Goal: Task Accomplishment & Management: Use online tool/utility

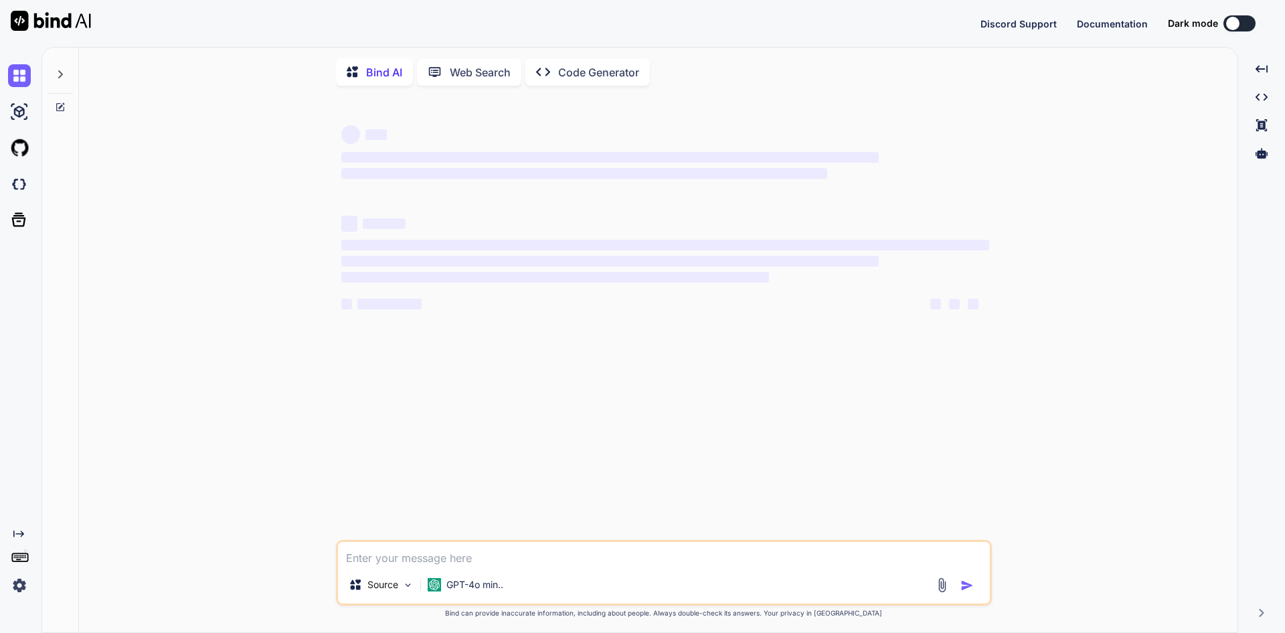
click at [425, 560] on textarea at bounding box center [664, 553] width 652 height 24
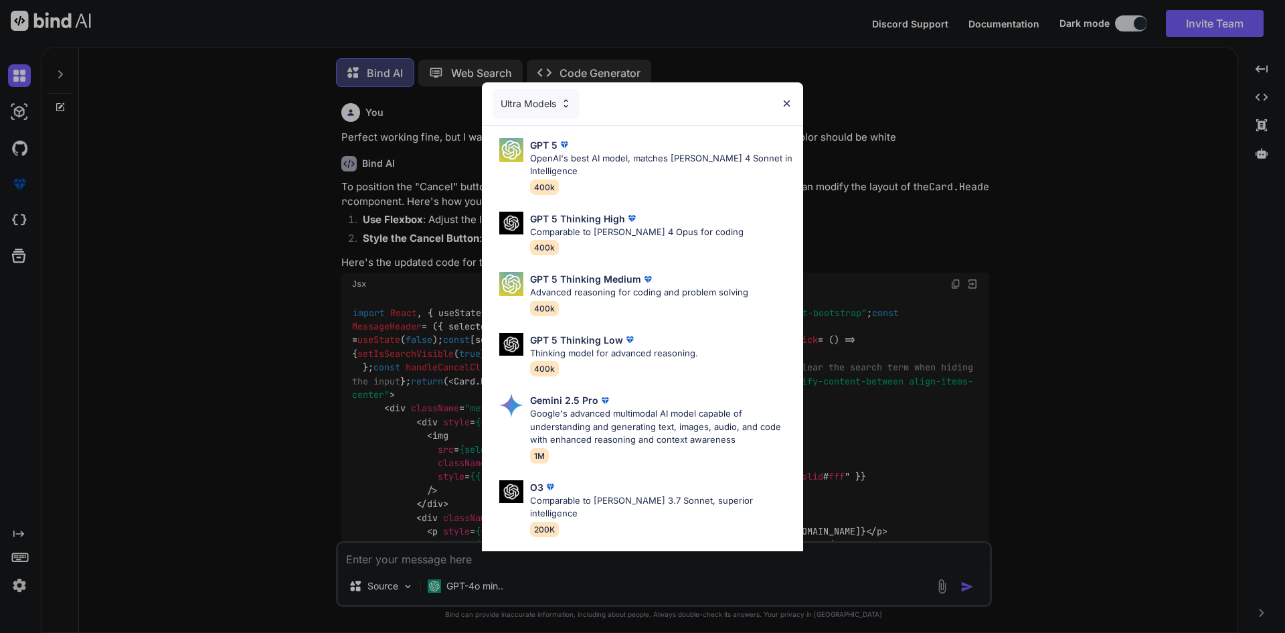
click at [788, 106] on img at bounding box center [786, 103] width 11 height 11
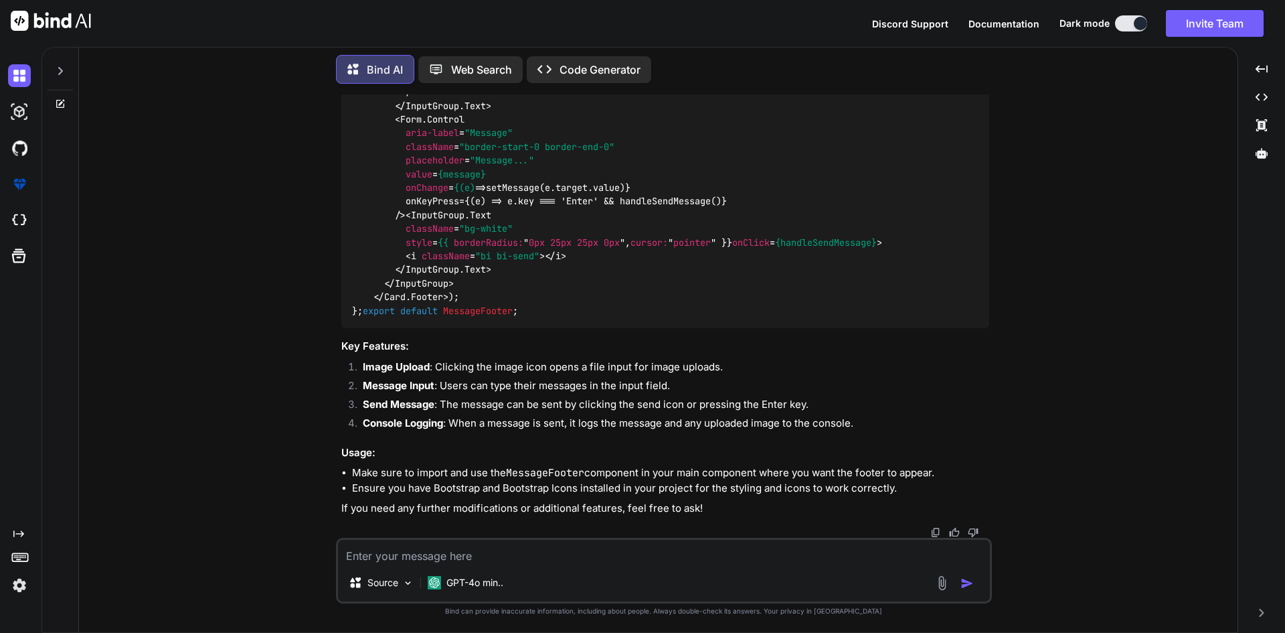
type textarea "x"
click at [375, 552] on textarea at bounding box center [664, 551] width 652 height 24
type textarea "H"
type textarea "x"
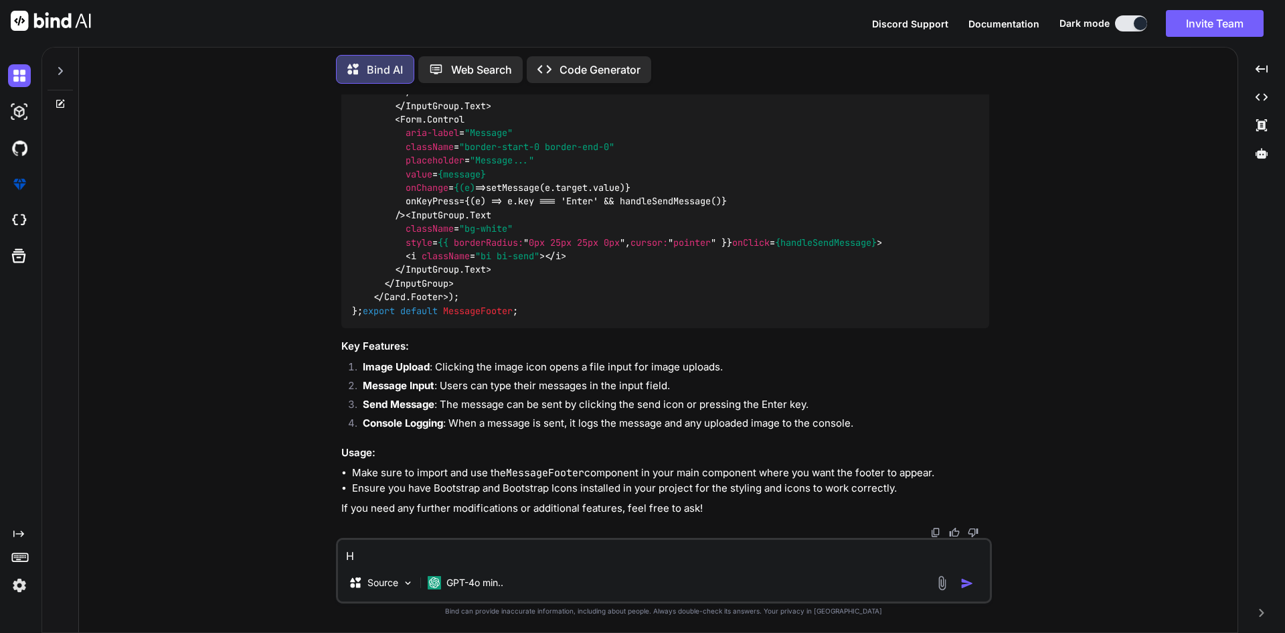
type textarea "Hu"
type textarea "x"
type textarea "H"
type textarea "x"
type textarea "Hi"
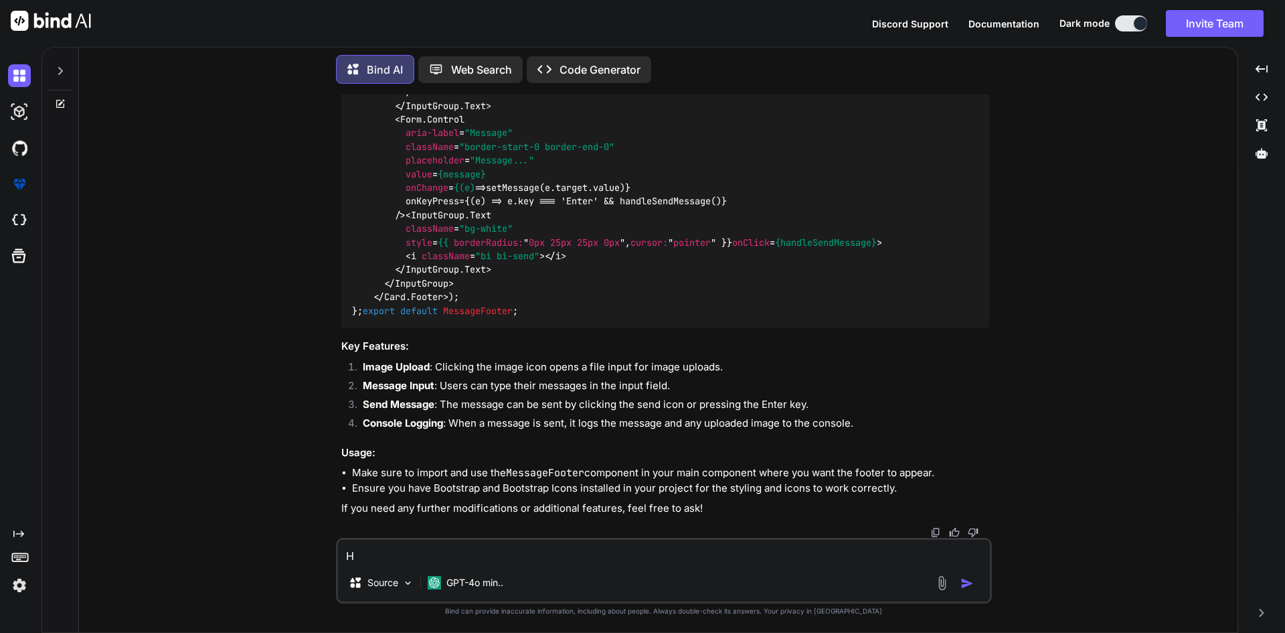
type textarea "x"
type textarea "Hi,"
type textarea "x"
type textarea "Hi,"
type textarea "x"
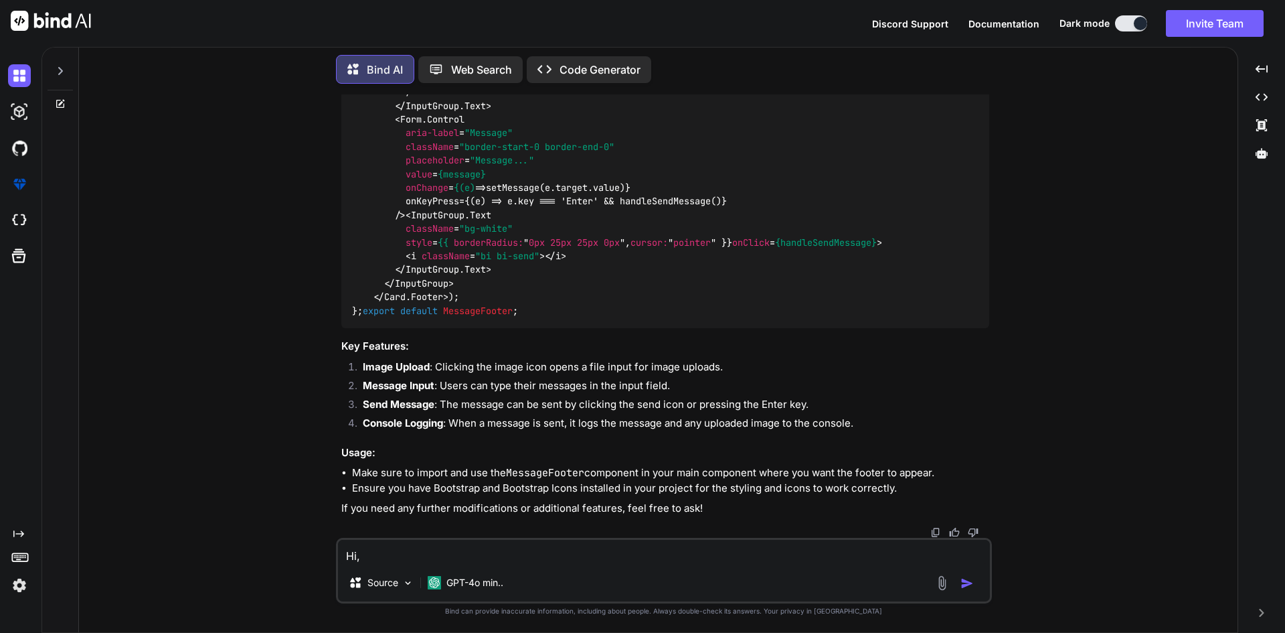
type textarea "Hi, H"
type textarea "x"
type textarea "Hi, Ho"
type textarea "x"
type textarea "Hi, How"
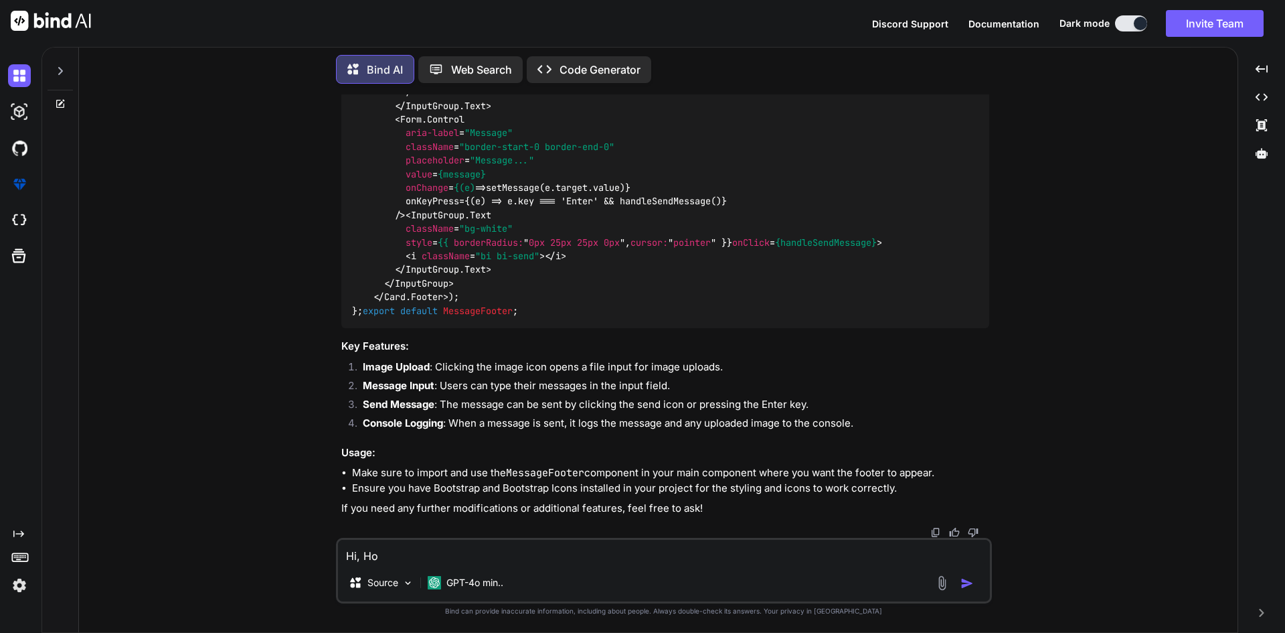
type textarea "x"
type textarea "Hi, How"
type textarea "x"
type textarea "Hi, How a"
type textarea "x"
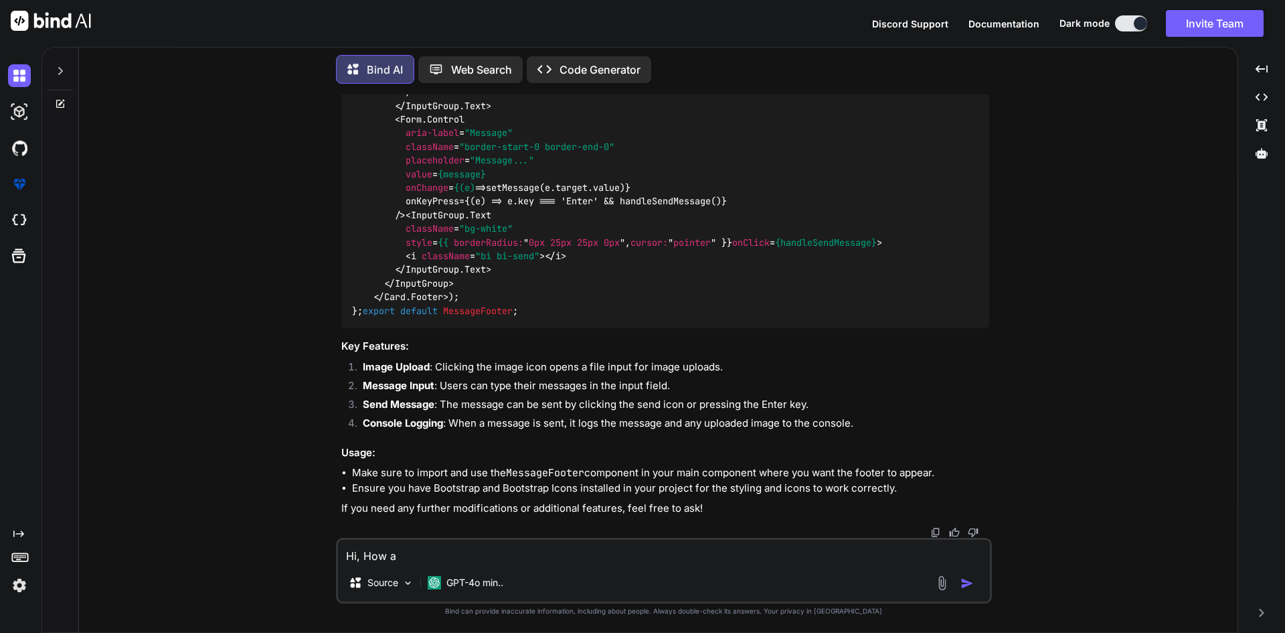
type textarea "Hi, How ar"
type textarea "x"
type textarea "Hi, How ar"
type textarea "x"
type textarea "Hi, How ar"
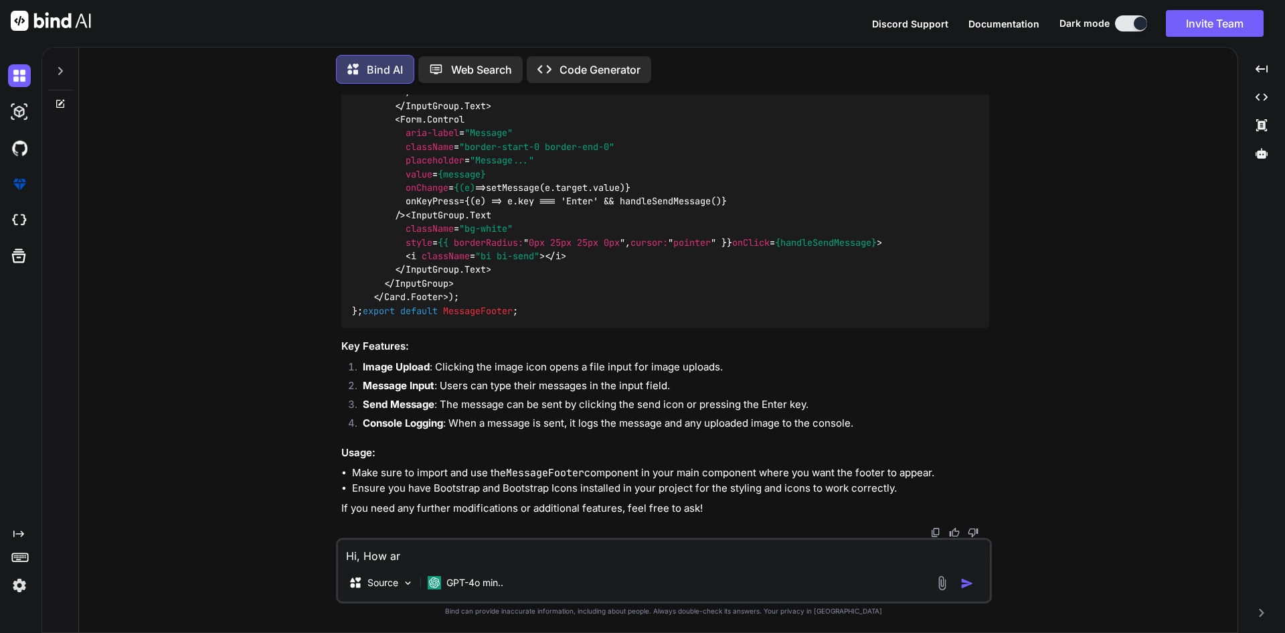
type textarea "x"
type textarea "Hi, How are"
type textarea "x"
type textarea "Hi, How are"
type textarea "x"
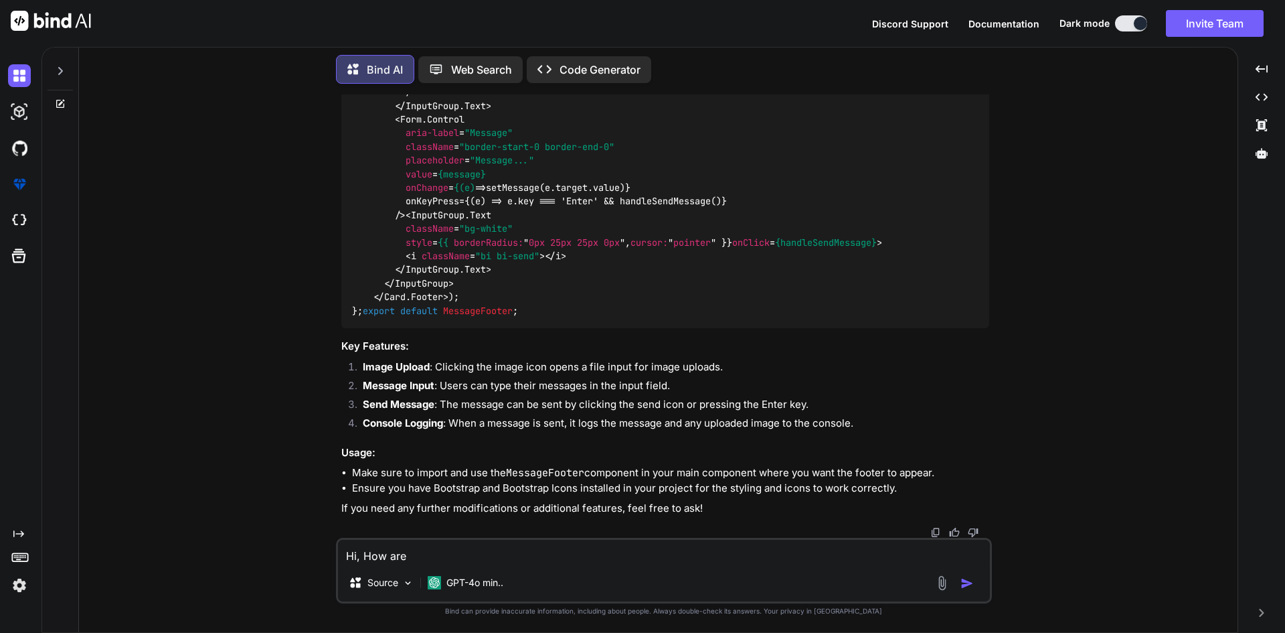
type textarea "Hi, How are t"
type textarea "x"
type textarea "Hi, How are"
type textarea "x"
type textarea "Hi, How are y"
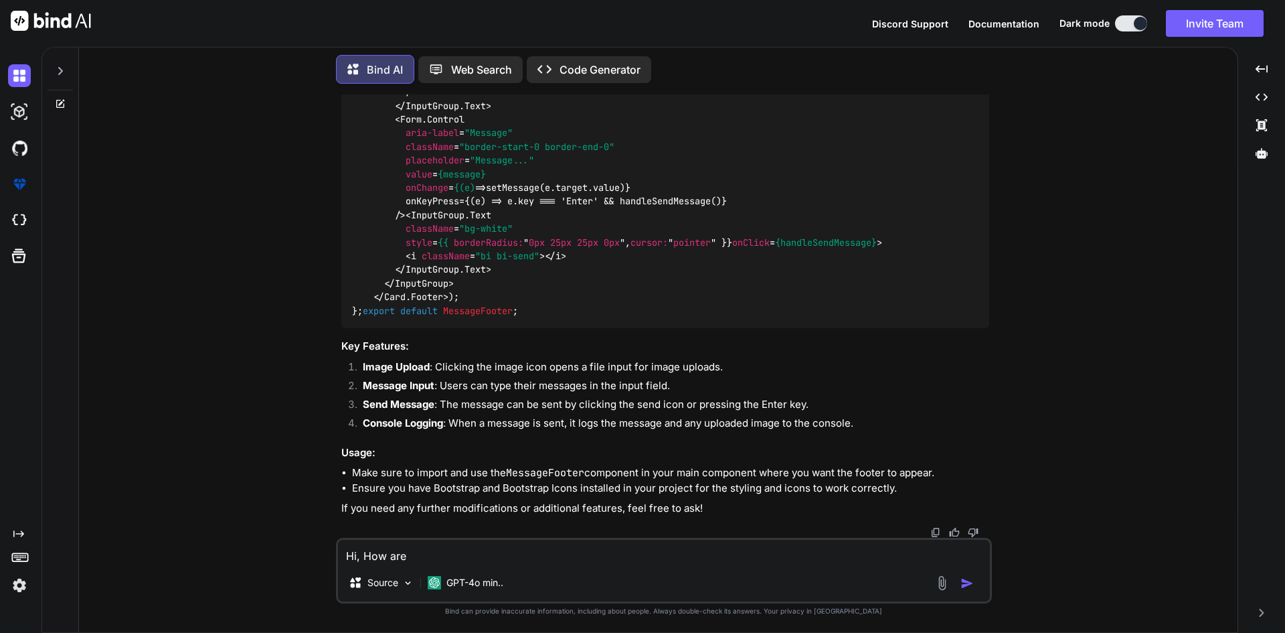
type textarea "x"
type textarea "Hi, How are yo"
type textarea "x"
type textarea "Hi, How are yoy"
type textarea "x"
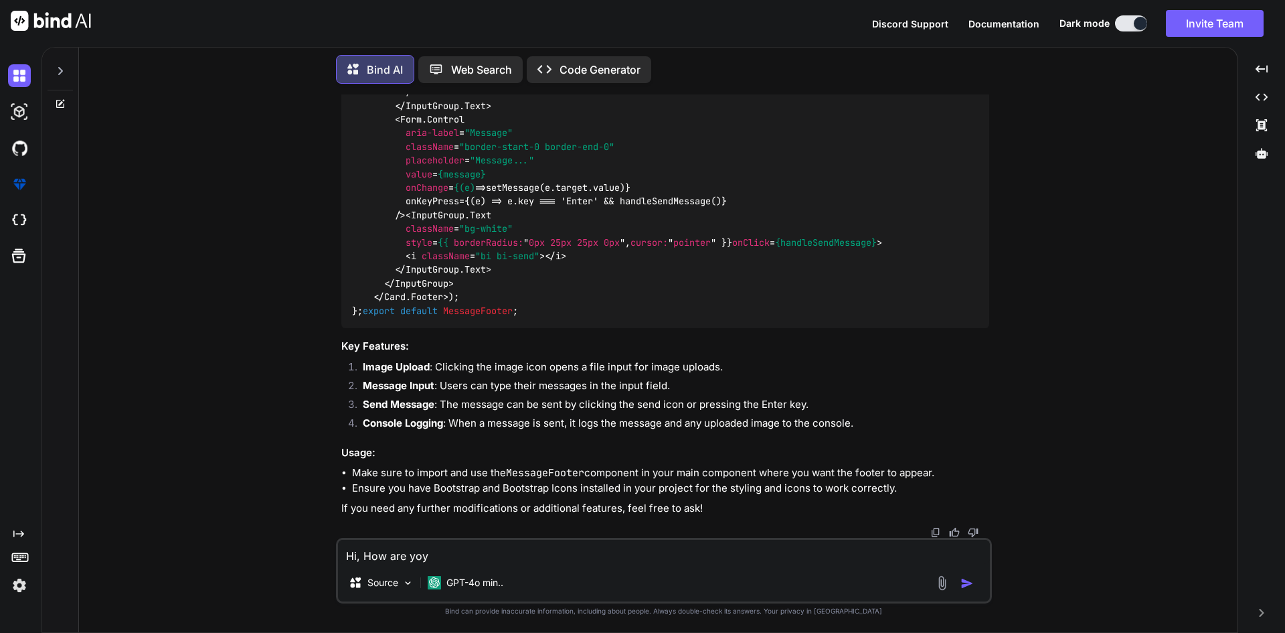
type textarea "Hi, How are yo"
type textarea "x"
type textarea "Hi, How are you"
type textarea "x"
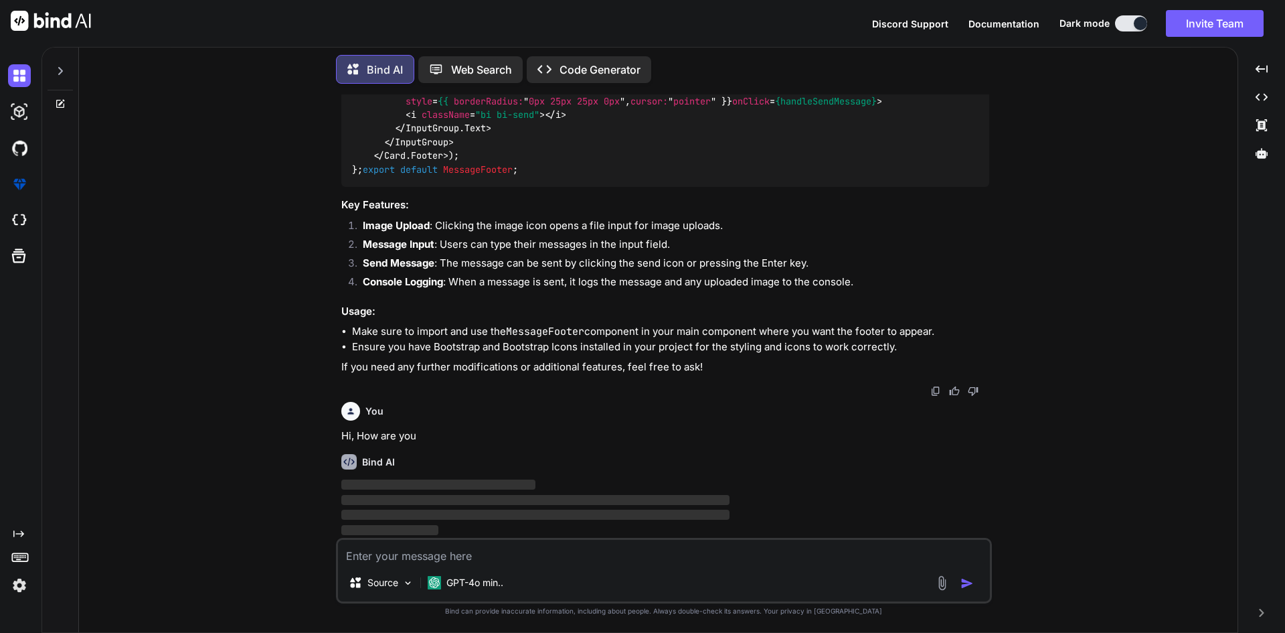
scroll to position [5217, 0]
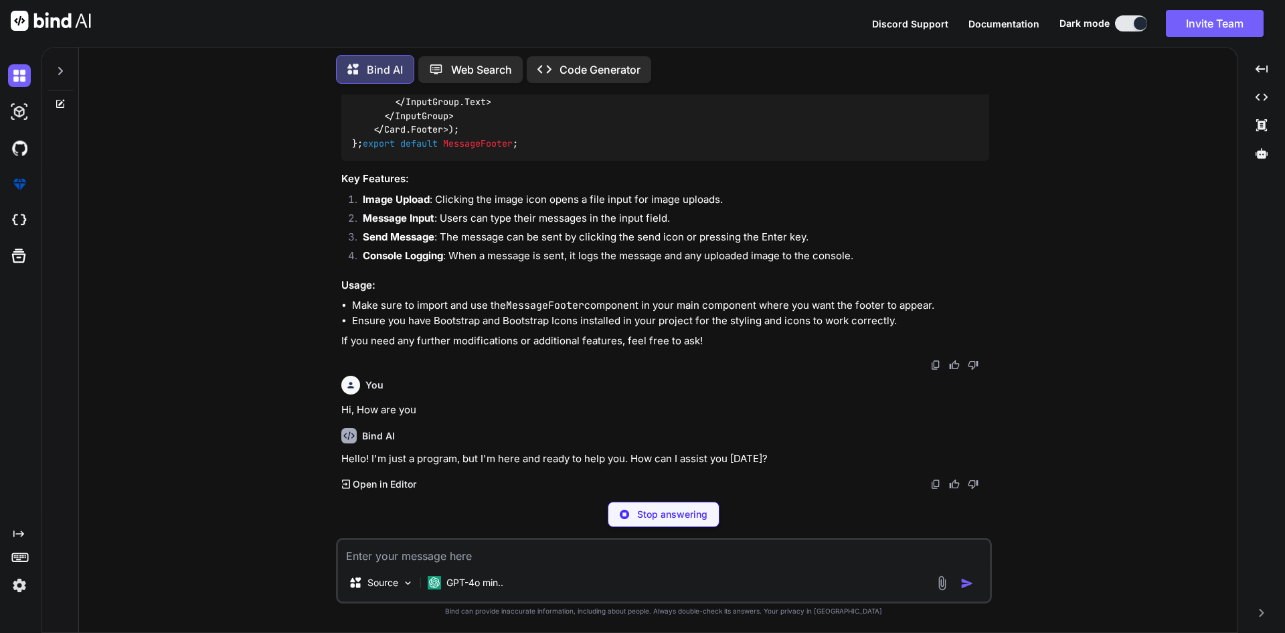
type textarea "x"
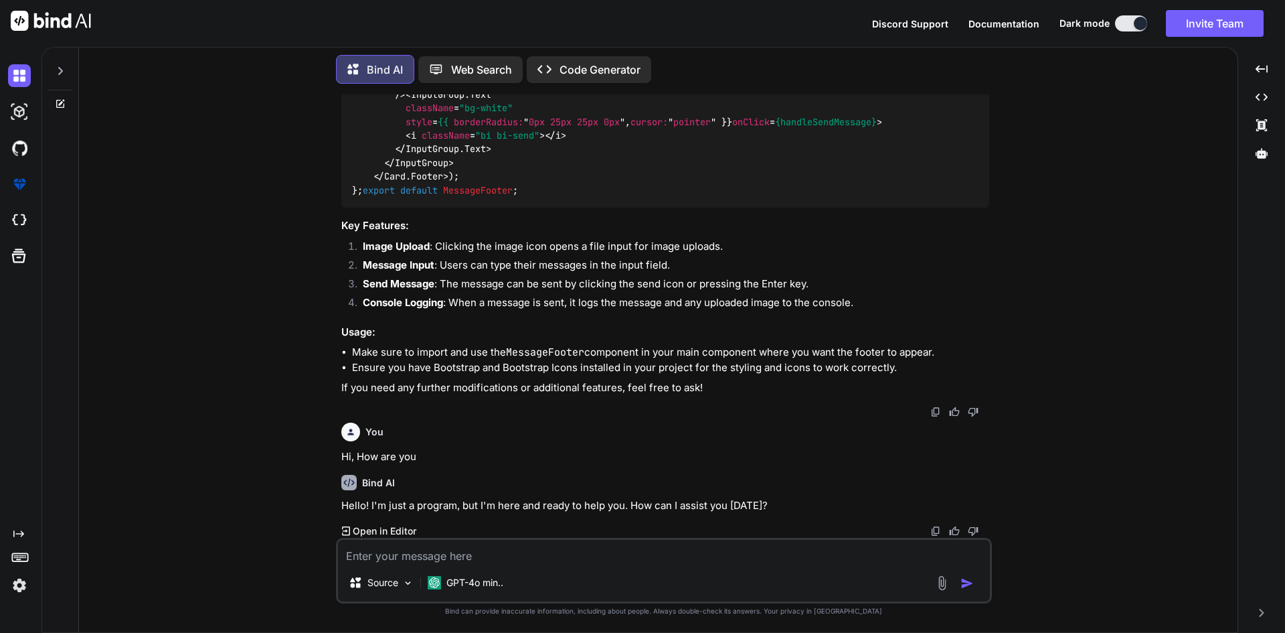
scroll to position [5195, 0]
click at [477, 558] on textarea at bounding box center [664, 551] width 652 height 24
paste textarea "import { Button, Col, Row, Tab } from "react-bootstrap"; import { MuralticketTa…"
type textarea "import { Button, Col, Row, Tab } from "react-bootstrap"; import { MuralticketTa…"
type textarea "x"
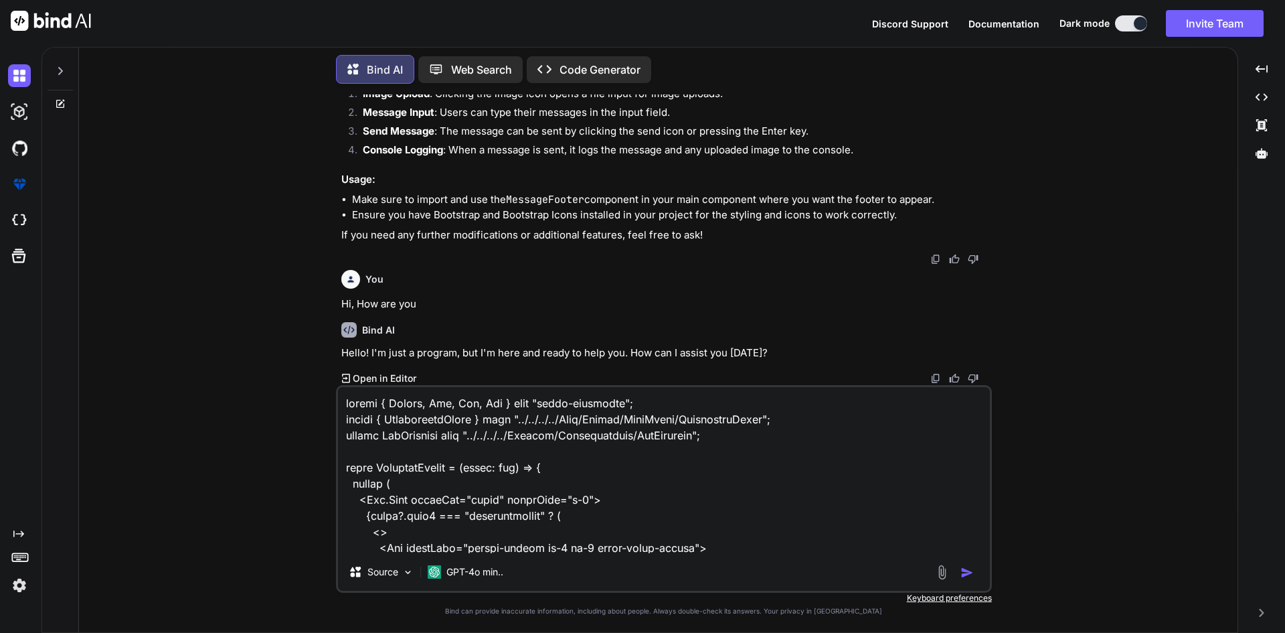
scroll to position [531, 0]
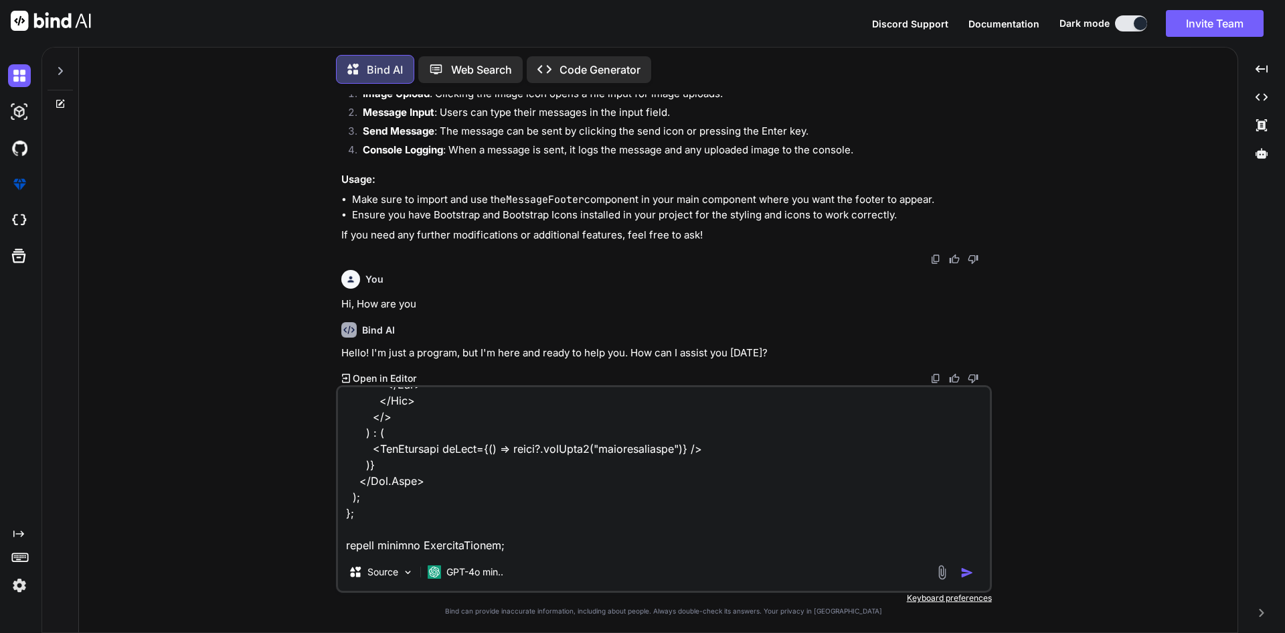
paste textarea "import { Button, Col, Form, Row } from "react-bootstrap"; import Select from "r…"
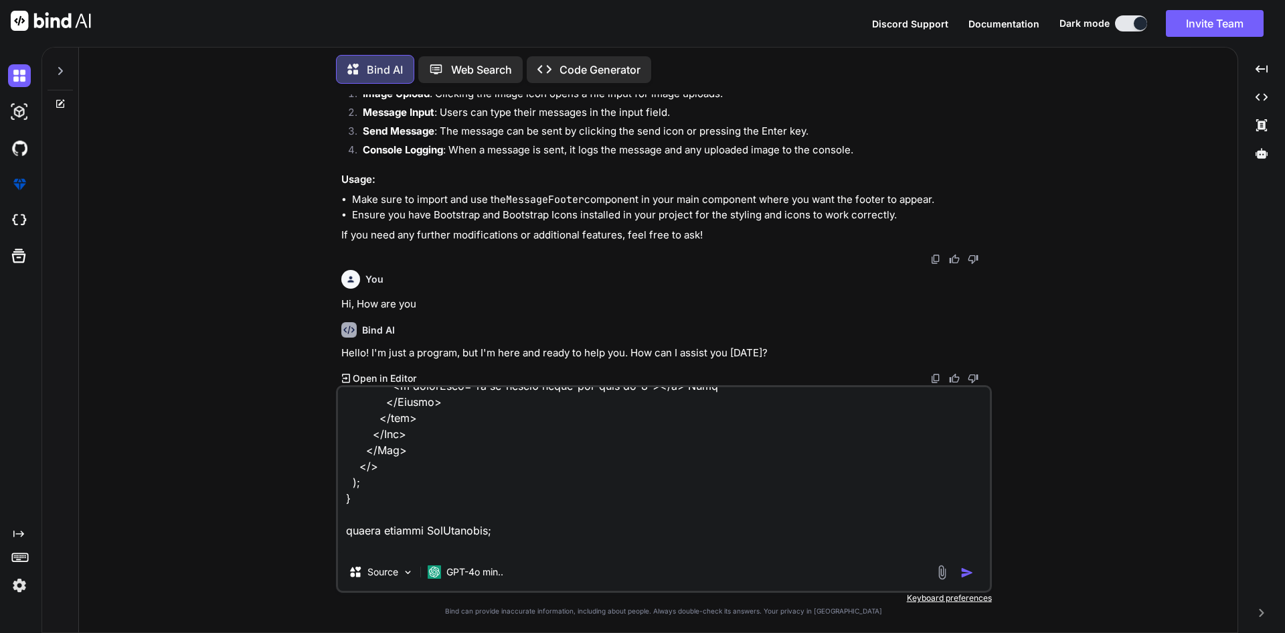
scroll to position [4098, 0]
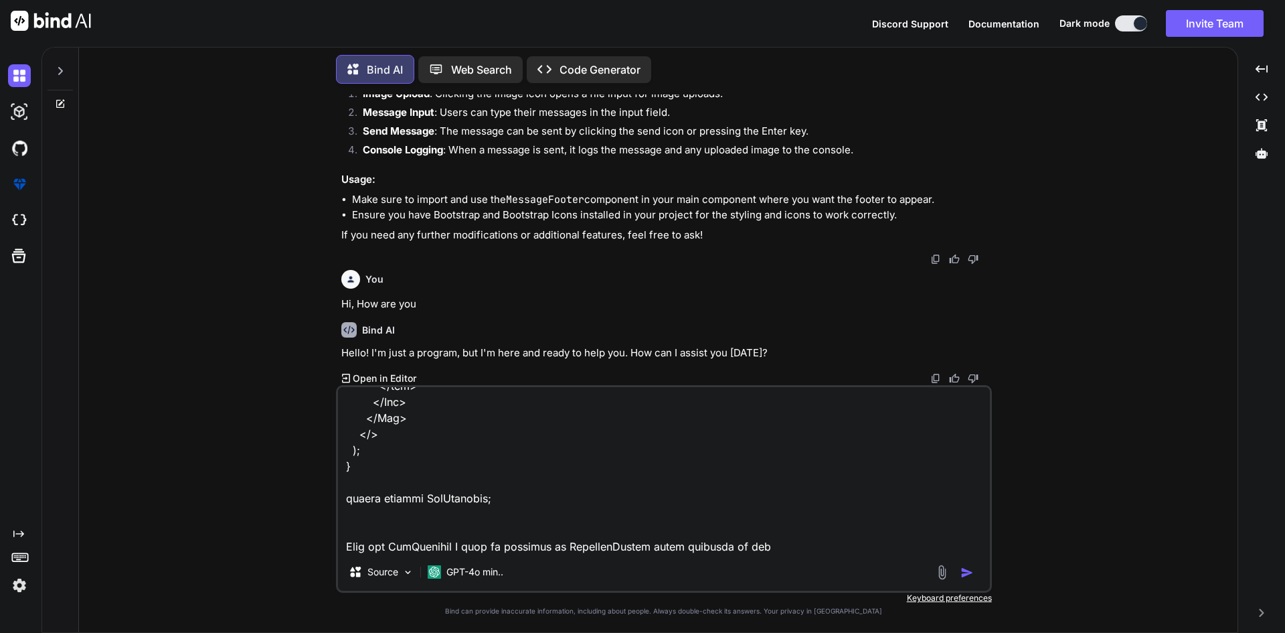
paste textarea "<Button variant="light" className="label-btn label-start cancel-btn float-end" …"
type textarea "import { Button, Col, Row, Tab } from "react-bootstrap"; import { MuralticketTa…"
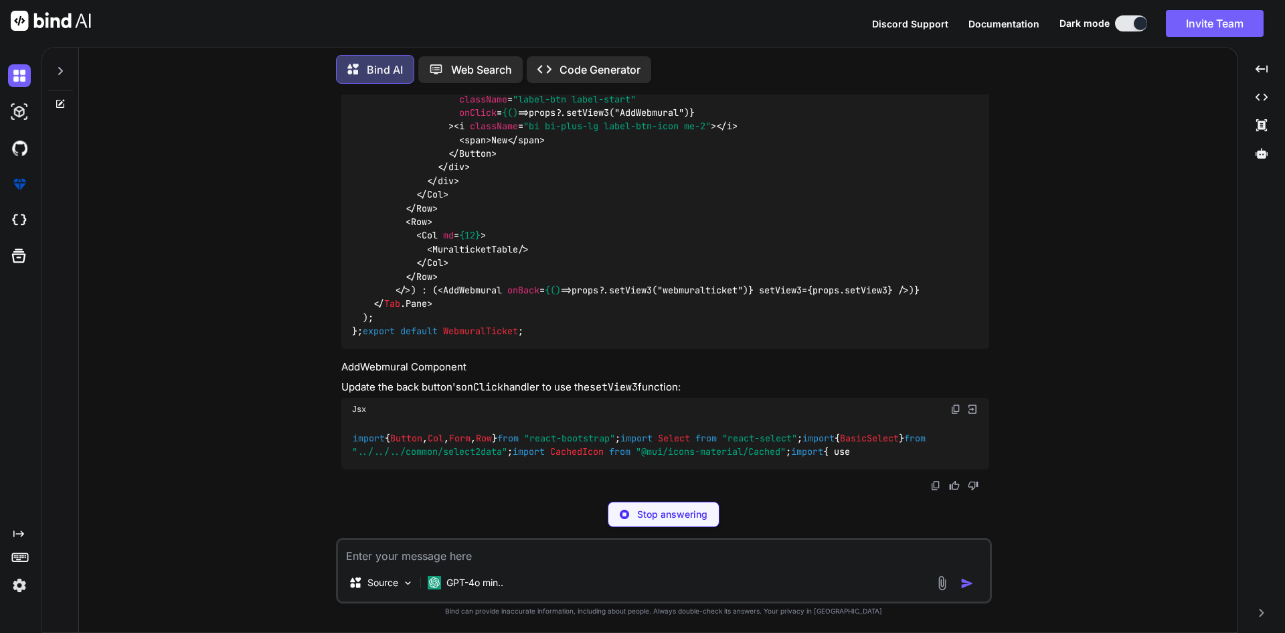
scroll to position [6388, 0]
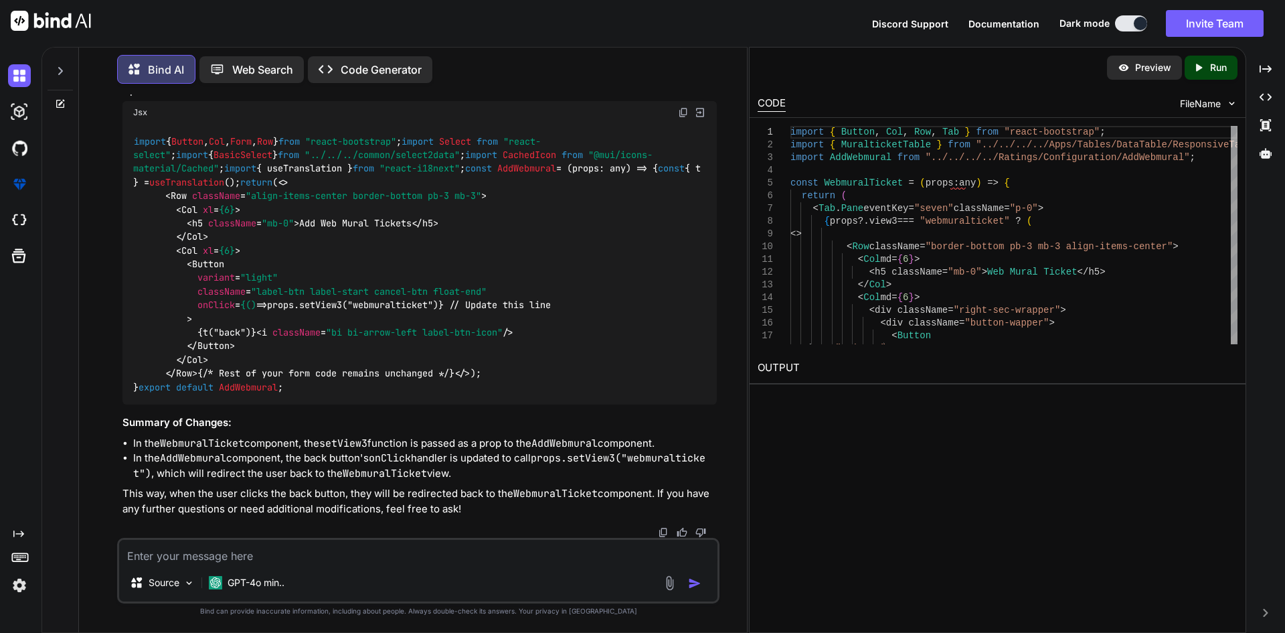
scroll to position [7384, 0]
click at [681, 118] on img at bounding box center [683, 112] width 11 height 11
